Goal: Information Seeking & Learning: Check status

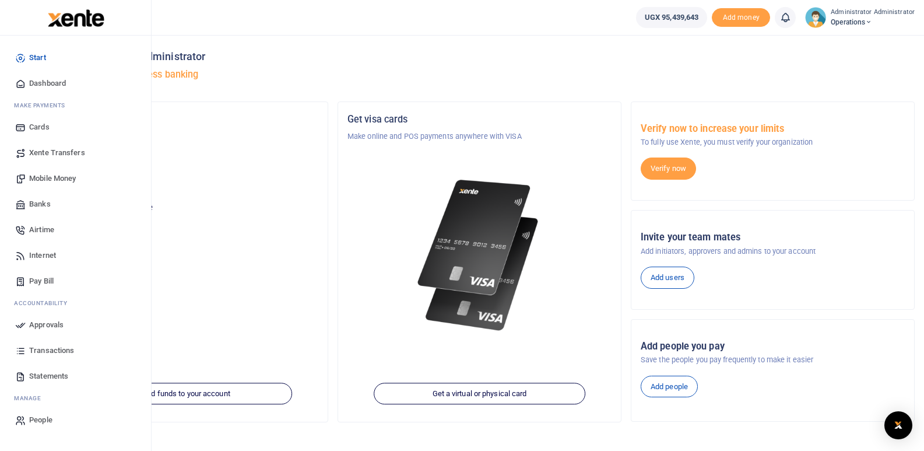
click at [38, 350] on span "Transactions" at bounding box center [51, 351] width 45 height 12
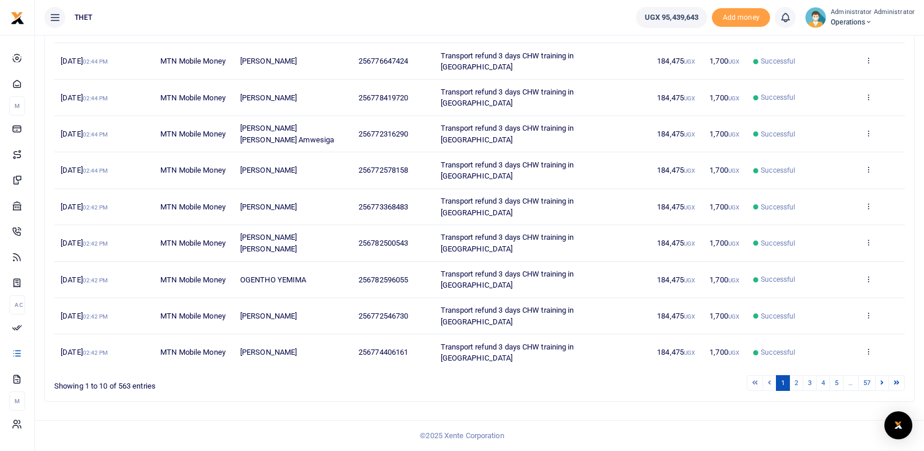
scroll to position [210, 0]
click at [865, 382] on link "57" at bounding box center [866, 383] width 17 height 16
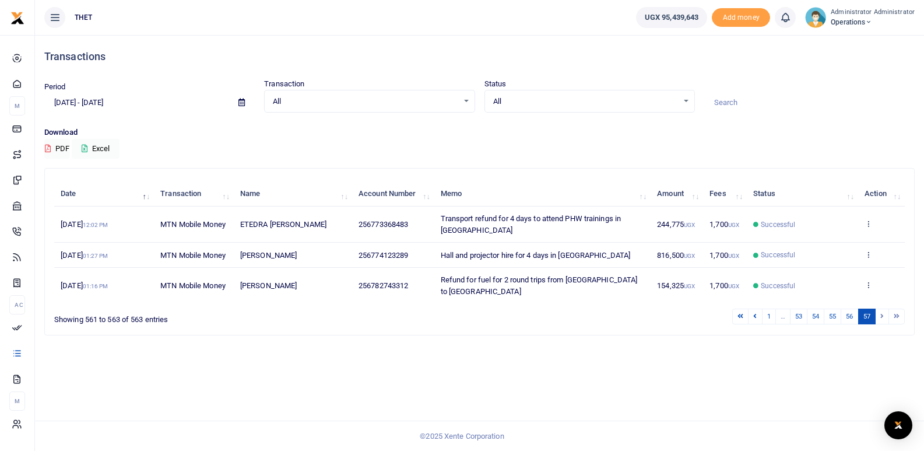
scroll to position [0, 0]
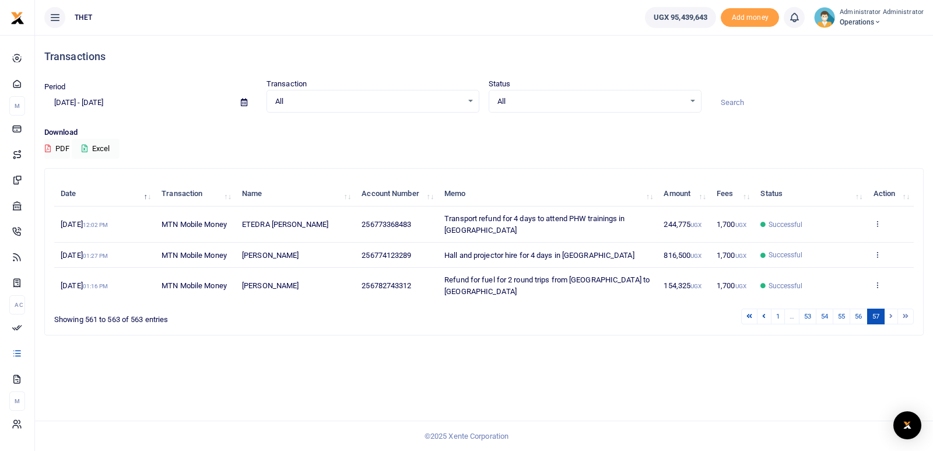
click at [890, 308] on li at bounding box center [890, 316] width 13 height 16
click at [891, 308] on li at bounding box center [890, 316] width 13 height 16
click at [905, 308] on li at bounding box center [906, 316] width 16 height 16
click at [891, 308] on li at bounding box center [890, 316] width 13 height 16
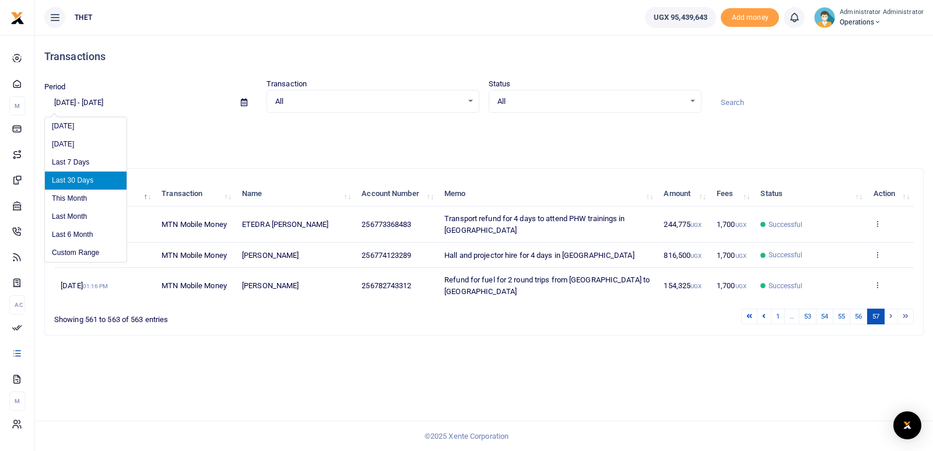
click at [64, 104] on input "08/13/2025 - 09/11/2025" at bounding box center [137, 103] width 187 height 20
click at [64, 251] on li "Custom Range" at bounding box center [86, 253] width 82 height 18
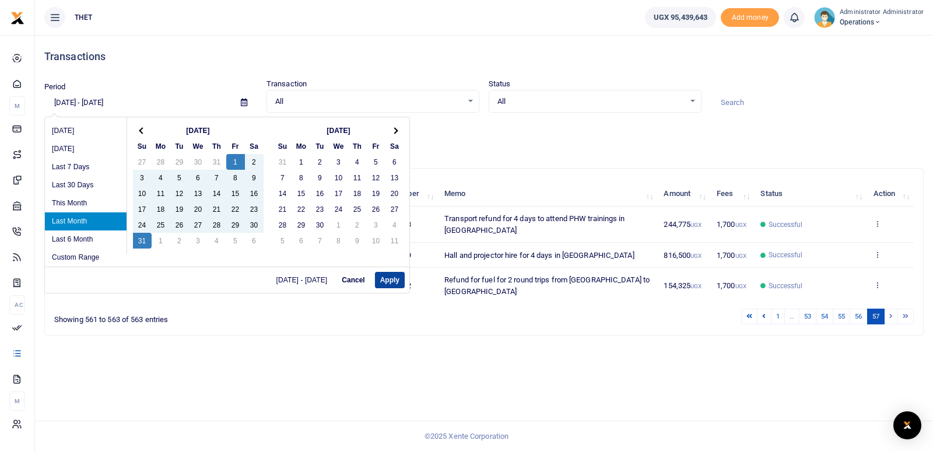
click at [386, 282] on button "Apply" at bounding box center [390, 280] width 30 height 16
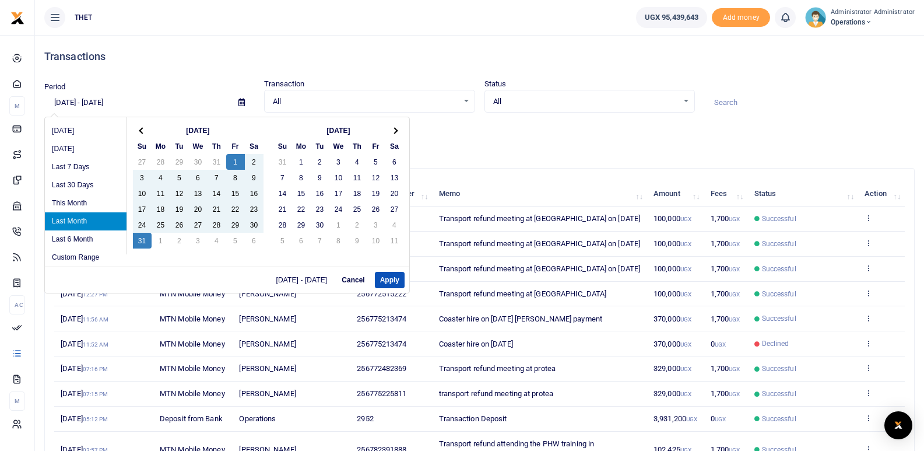
click at [61, 100] on input "08/01/2025 - 08/31/2025" at bounding box center [136, 103] width 185 height 20
click at [353, 281] on button "Cancel" at bounding box center [352, 280] width 33 height 16
click at [73, 103] on input "08/01/2025 - 08/31/2025" at bounding box center [136, 103] width 185 height 20
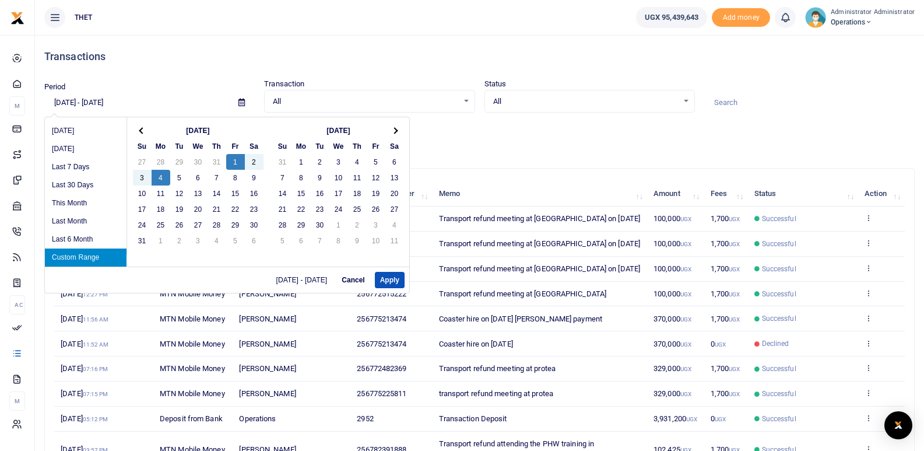
click at [359, 277] on button "Cancel" at bounding box center [352, 280] width 33 height 16
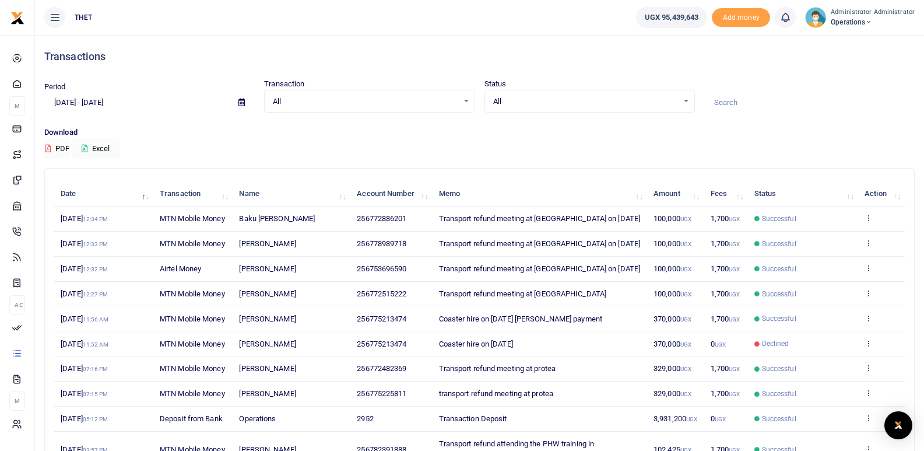
click at [80, 104] on input "08/01/2025 - 08/31/2025" at bounding box center [136, 103] width 185 height 20
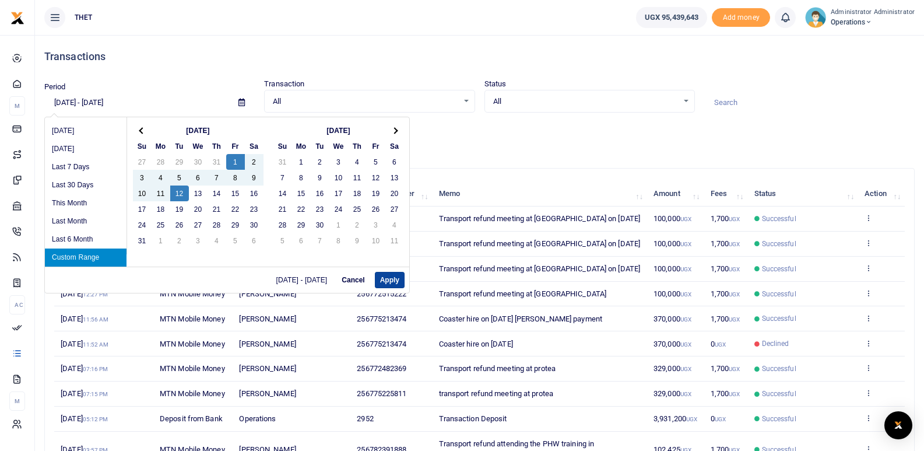
click at [385, 279] on button "Apply" at bounding box center [390, 280] width 30 height 16
type input "08/01/2025 - 08/12/2025"
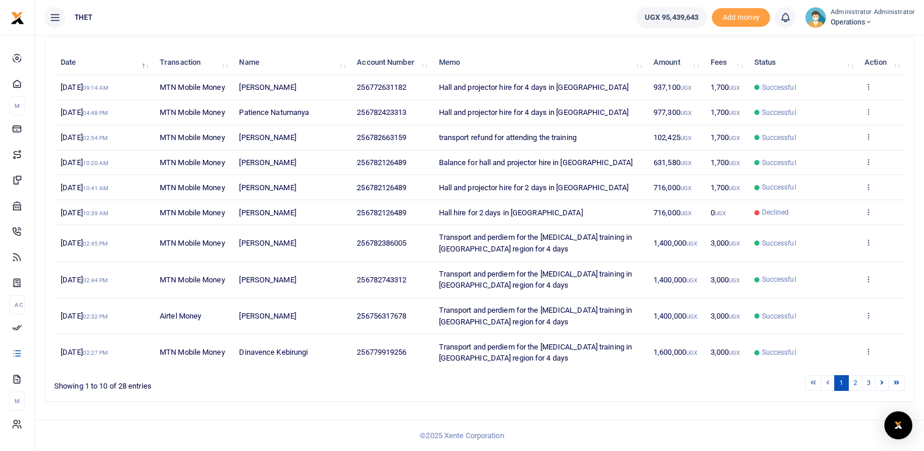
scroll to position [210, 0]
click at [868, 384] on link "3" at bounding box center [869, 383] width 14 height 16
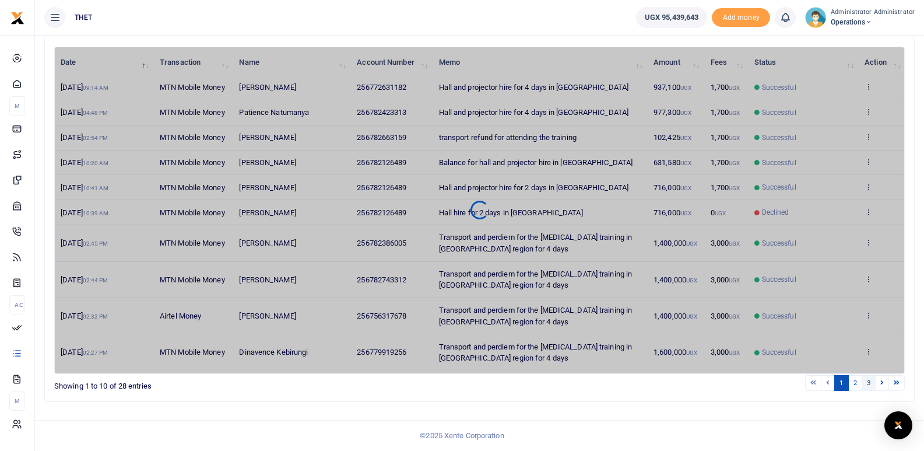
scroll to position [104, 0]
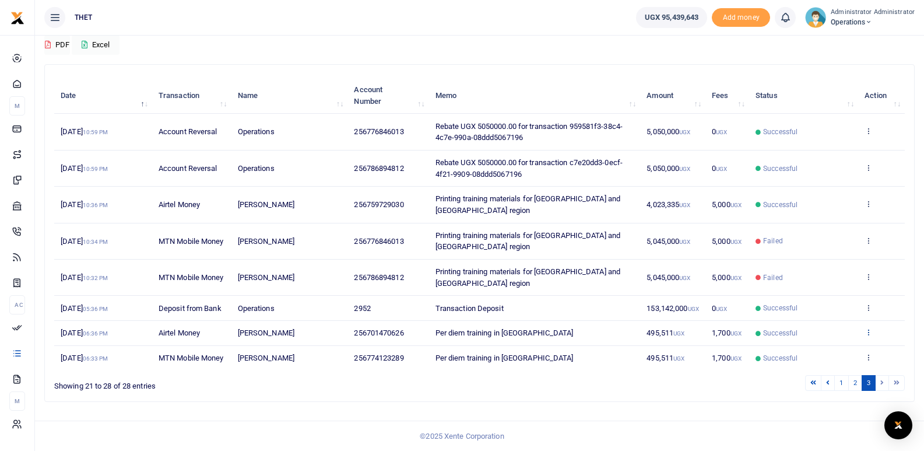
click at [869, 328] on icon at bounding box center [869, 332] width 8 height 8
click at [822, 340] on link "View details" at bounding box center [825, 340] width 92 height 16
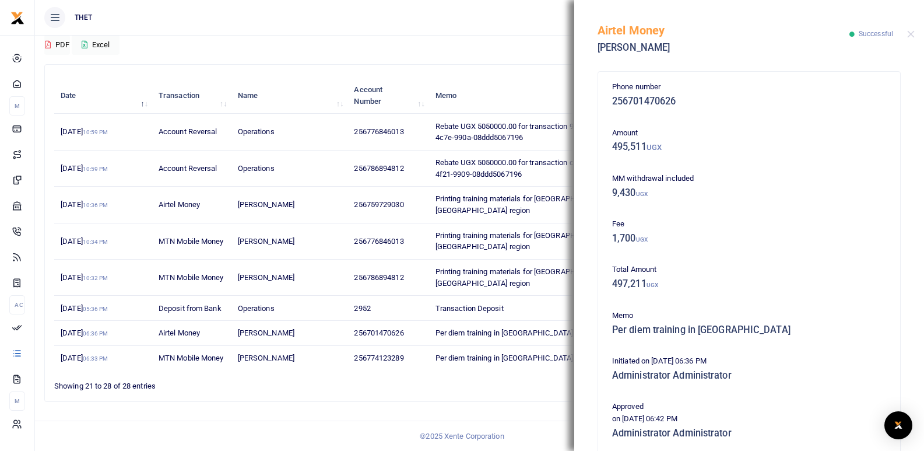
click at [813, 290] on div "Total Amount 497,211 UGX" at bounding box center [748, 279] width 283 height 31
click at [518, 382] on ul "1 2 3" at bounding box center [658, 383] width 491 height 16
click at [912, 36] on button "Close" at bounding box center [911, 34] width 8 height 8
